Goal: Check status: Check status

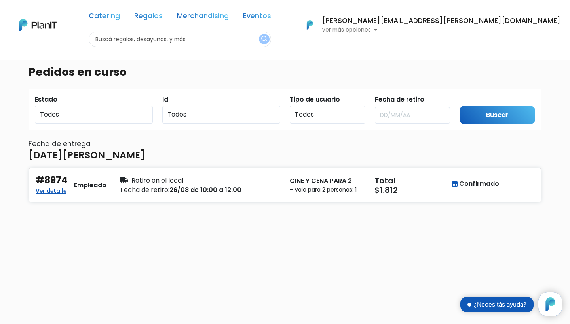
scroll to position [80, 0]
click at [444, 28] on p "Ver más opciones" at bounding box center [441, 30] width 238 height 6
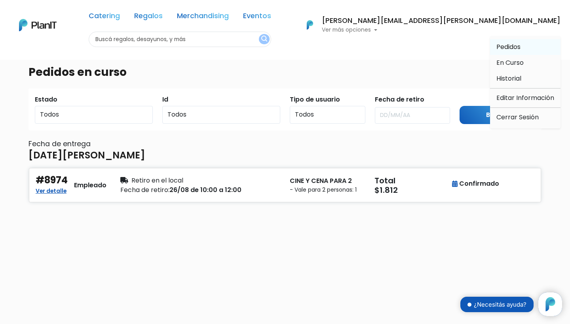
drag, startPoint x: 504, startPoint y: 61, endPoint x: 504, endPoint y: 46, distance: 15.0
click at [504, 46] on ul "Pedidos En Curso Historial Editar Información Cerrar Sesión" at bounding box center [525, 82] width 70 height 93
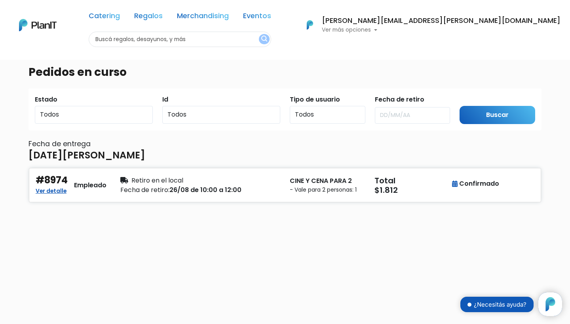
click at [504, 46] on div "Catering Regalos Merchandising Eventos Catering Regalos Merchandising Eventos C…" at bounding box center [285, 25] width 570 height 44
click at [481, 27] on p "Ver más opciones" at bounding box center [441, 30] width 238 height 6
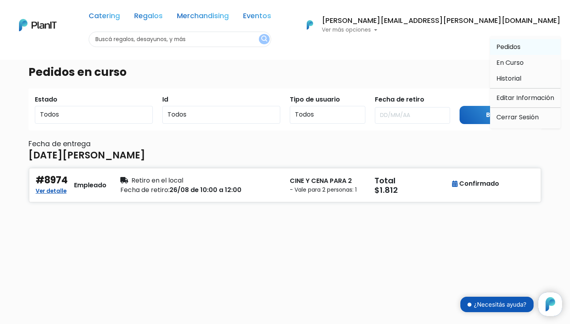
click at [492, 46] on li "Pedidos" at bounding box center [525, 47] width 70 height 16
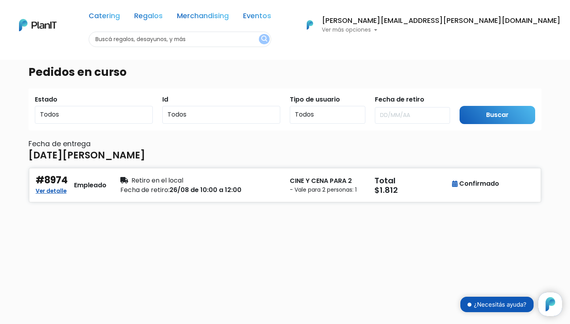
click at [481, 28] on p "Ver más opciones" at bounding box center [441, 30] width 238 height 6
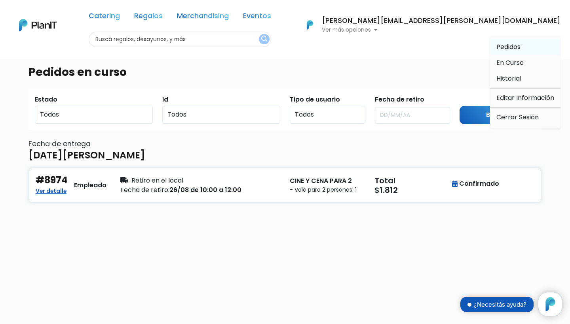
click at [501, 49] on span "Pedidos" at bounding box center [508, 46] width 24 height 9
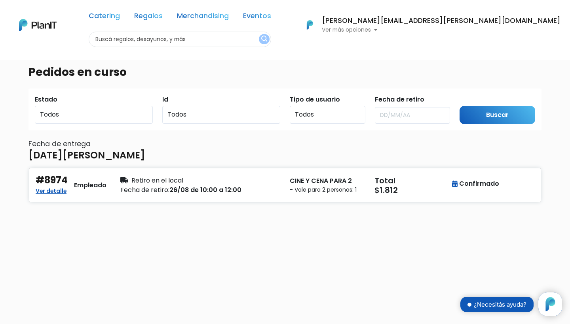
click at [489, 26] on div "macarena.perez@dcomtravel.com Ver más opciones" at bounding box center [441, 25] width 238 height 16
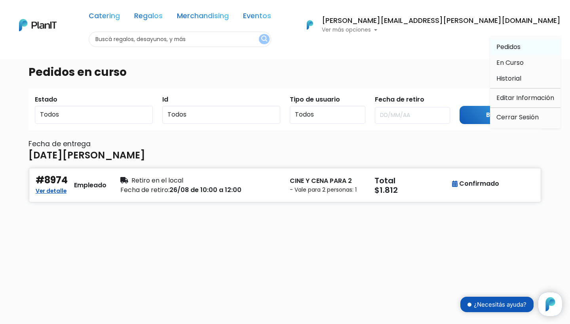
click at [497, 46] on span "Pedidos" at bounding box center [508, 46] width 24 height 9
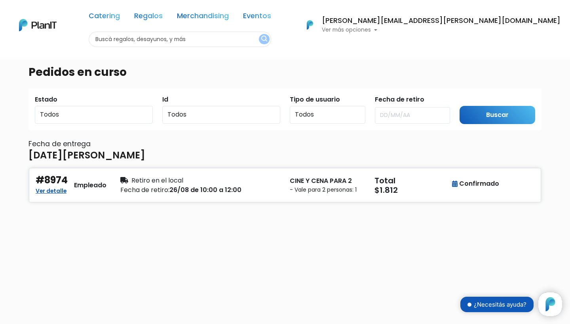
click at [492, 31] on p "Ver más opciones" at bounding box center [441, 30] width 238 height 6
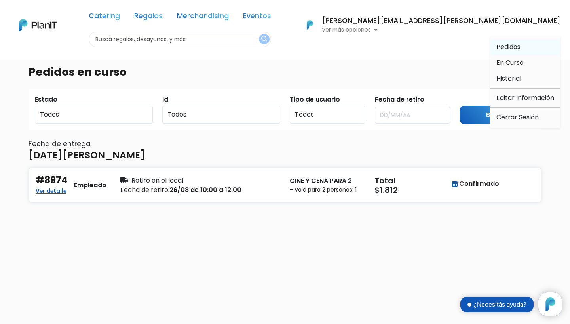
click at [500, 47] on span "Pedidos" at bounding box center [508, 46] width 24 height 9
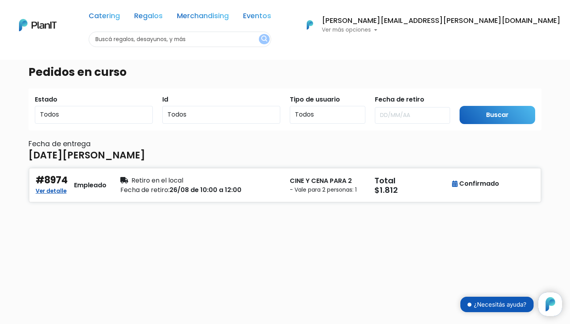
click at [481, 32] on p "Ver más opciones" at bounding box center [441, 30] width 238 height 6
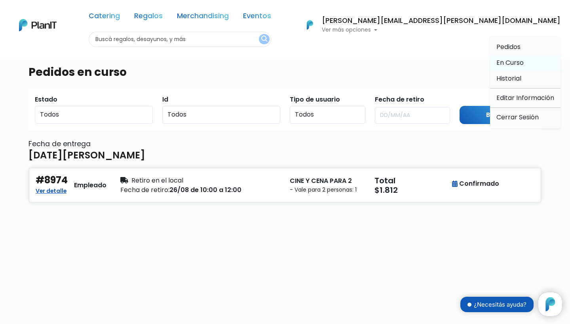
click at [502, 64] on span "En Curso" at bounding box center [509, 62] width 27 height 9
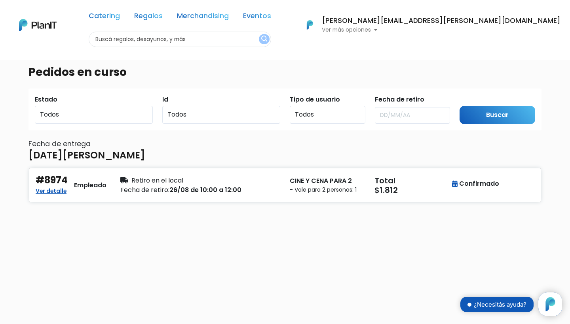
scroll to position [80, 0]
click at [479, 30] on p "Ver más opciones" at bounding box center [441, 30] width 238 height 6
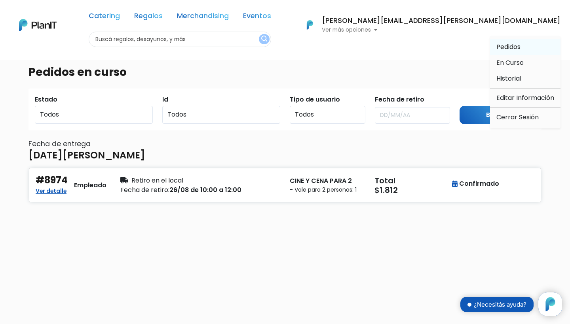
click at [500, 50] on span "Pedidos" at bounding box center [508, 46] width 24 height 9
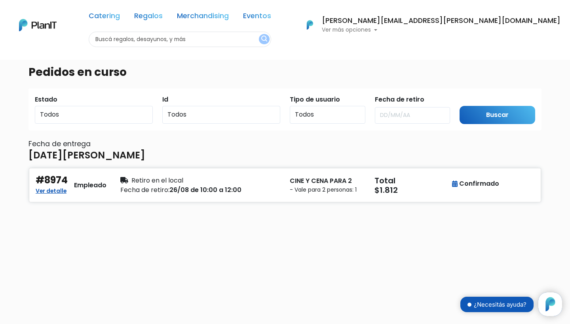
click at [477, 27] on p "Ver más opciones" at bounding box center [441, 30] width 238 height 6
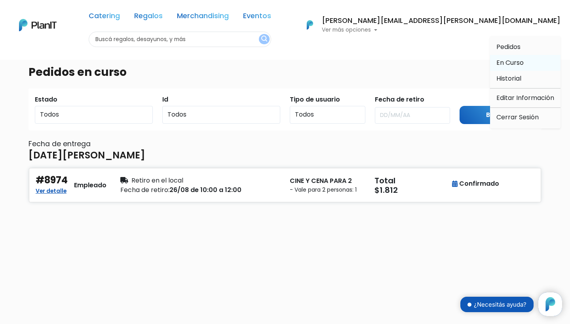
click at [498, 64] on span "En Curso" at bounding box center [509, 62] width 27 height 9
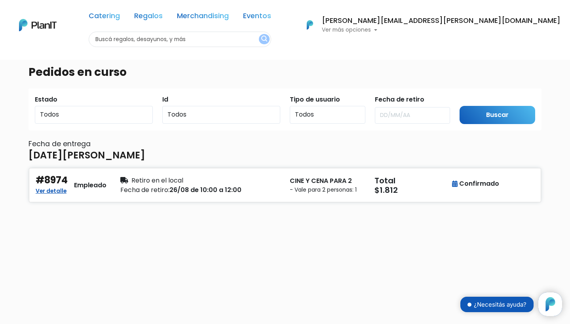
scroll to position [80, 0]
click at [473, 27] on p "Ver más opciones" at bounding box center [441, 30] width 238 height 6
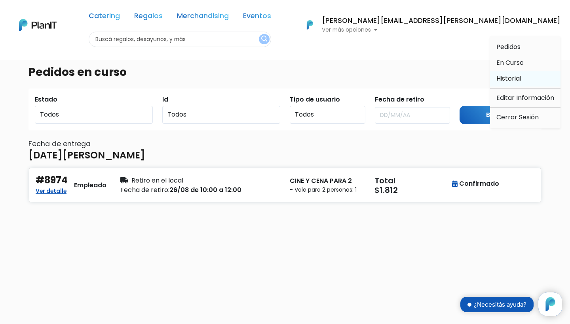
click at [501, 77] on span "Historial" at bounding box center [508, 78] width 25 height 9
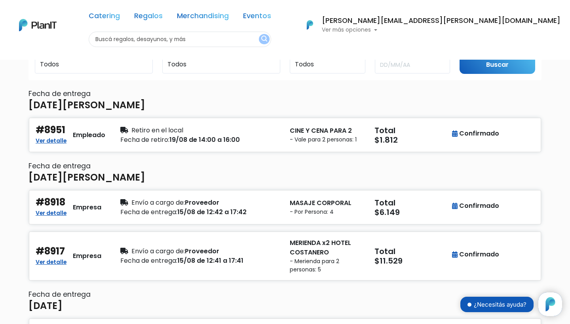
scroll to position [51, 0]
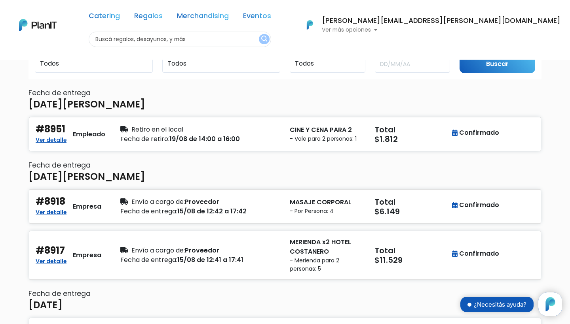
click at [400, 263] on h5 "$11.529" at bounding box center [411, 259] width 75 height 9
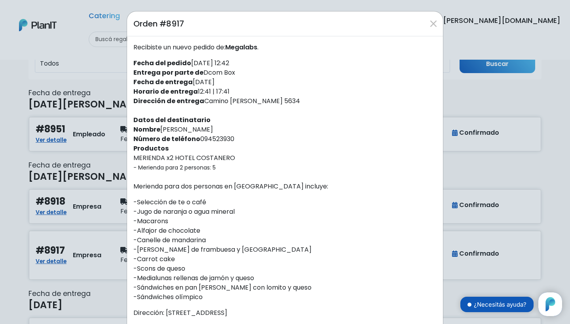
scroll to position [0, 0]
click at [556, 181] on div "Orden #8917 Recibiste un nuevo pedido de: Megalabs . Fecha del pedido 05/08/202…" at bounding box center [285, 162] width 570 height 324
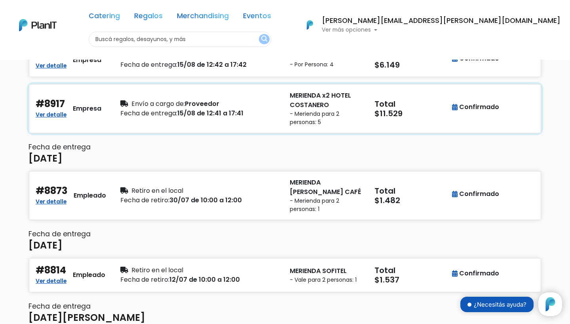
scroll to position [198, 0]
